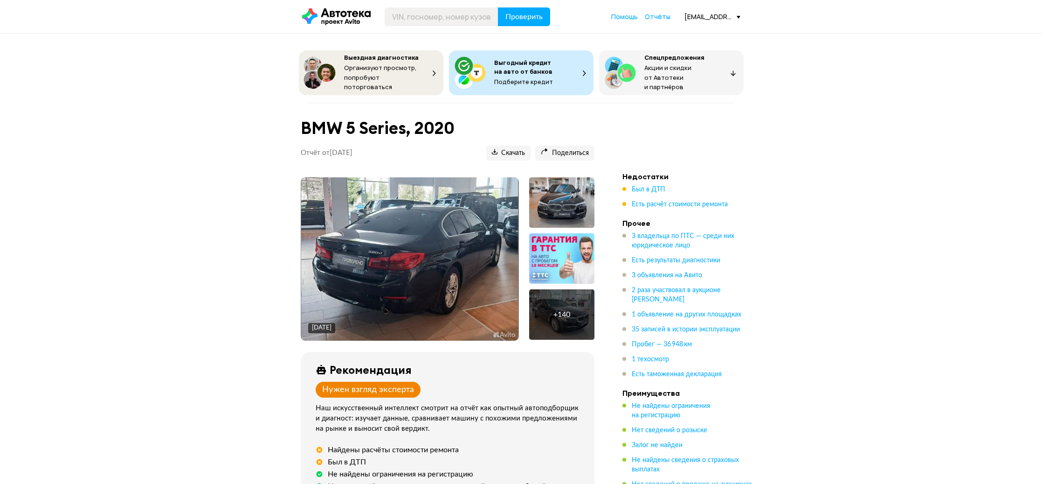
click at [583, 297] on div "+ 140" at bounding box center [561, 314] width 65 height 50
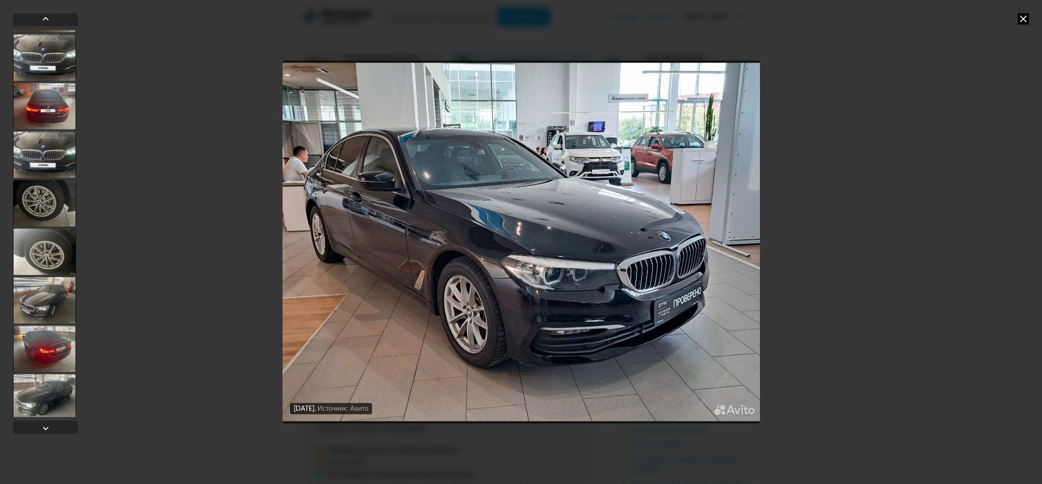
scroll to position [2813, 0]
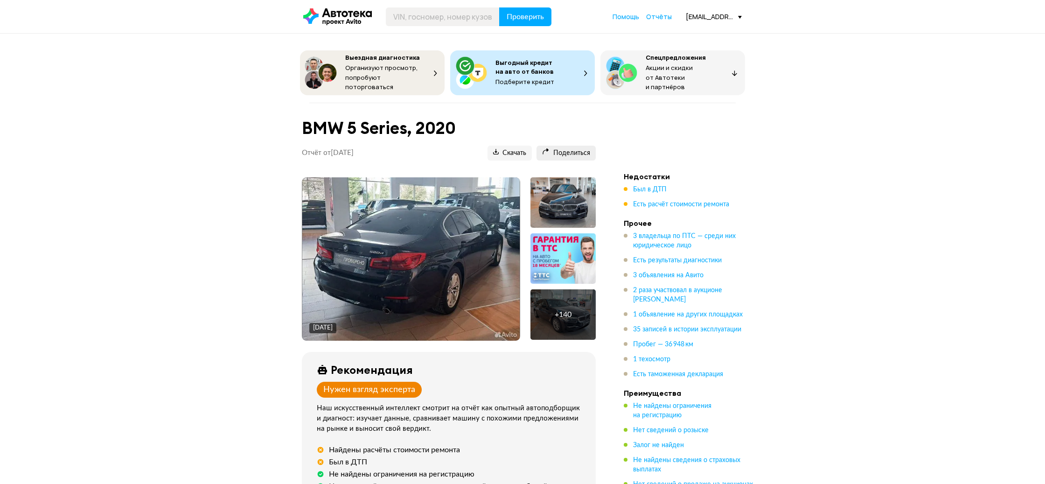
click at [571, 149] on span "Поделиться" at bounding box center [566, 153] width 48 height 9
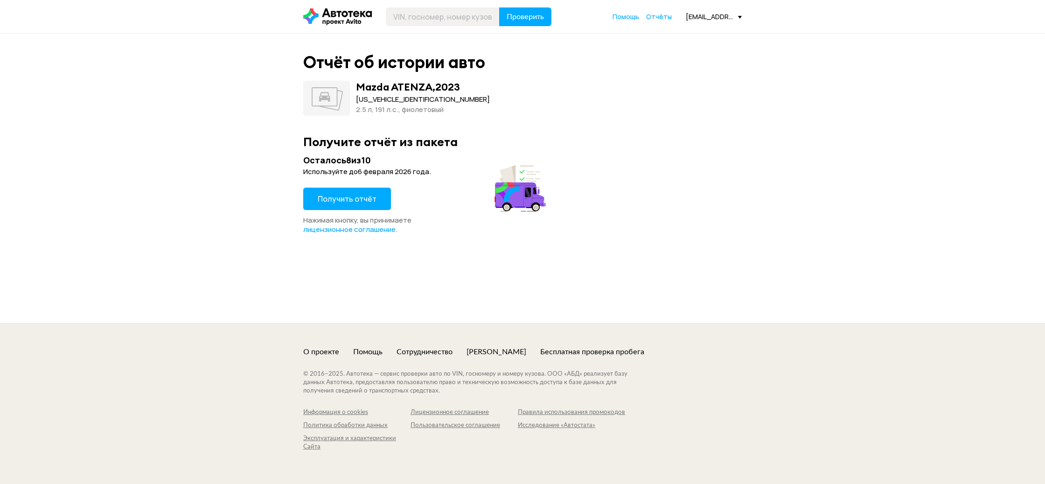
click at [371, 194] on span "Получить отчёт" at bounding box center [347, 199] width 59 height 10
